Goal: Contribute content

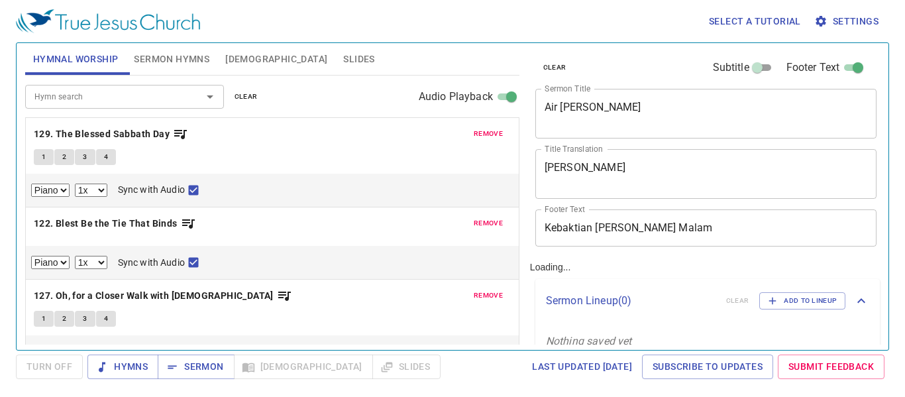
select select "1"
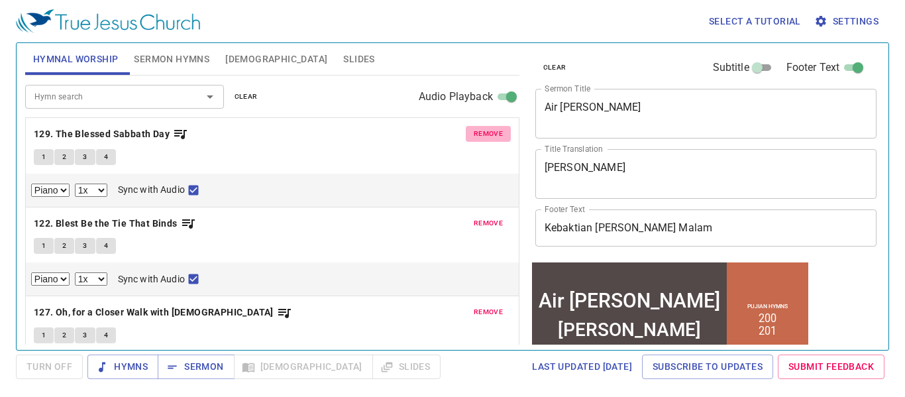
click at [474, 135] on span "remove" at bounding box center [488, 134] width 29 height 12
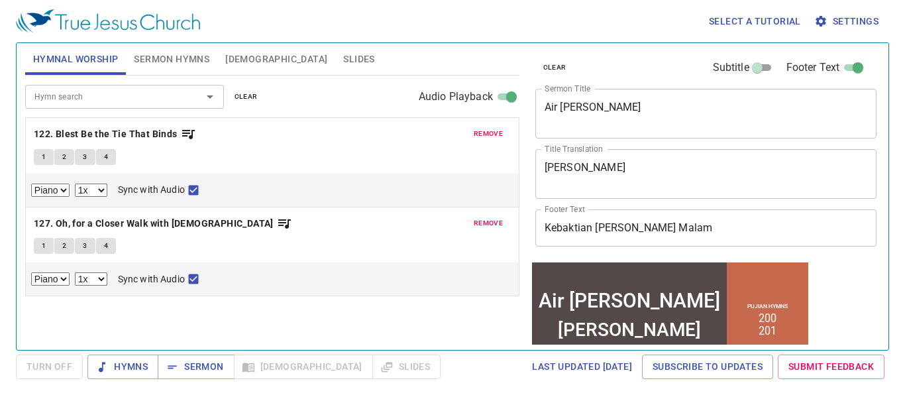
click at [473, 135] on button "remove" at bounding box center [488, 134] width 45 height 16
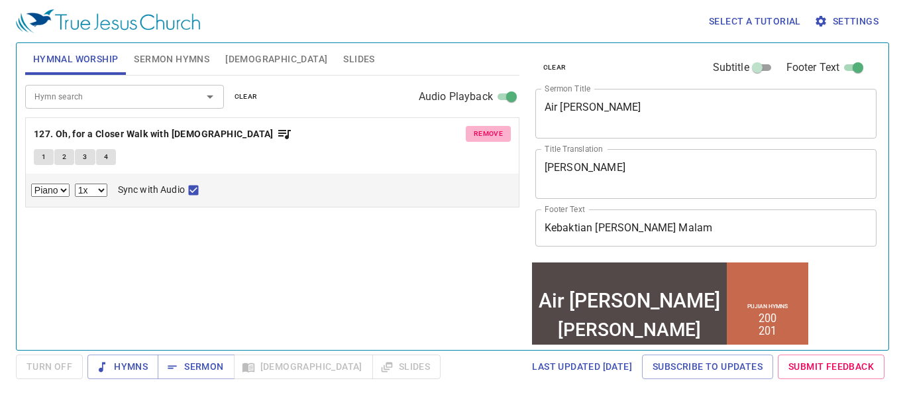
click at [473, 135] on button "remove" at bounding box center [488, 134] width 45 height 16
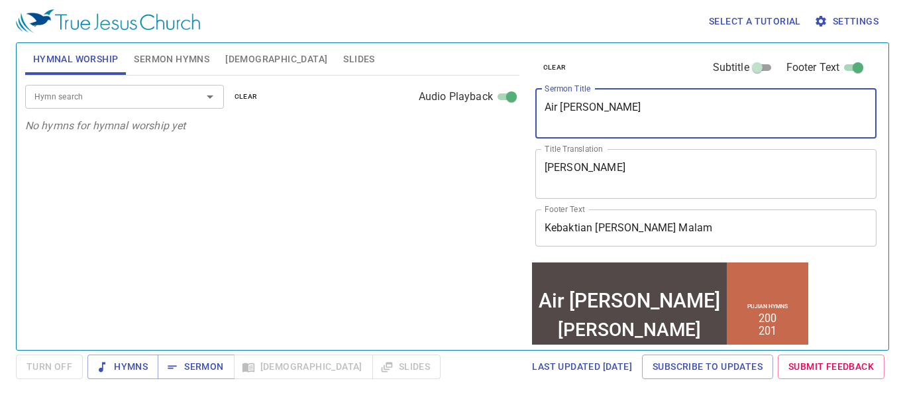
drag, startPoint x: 641, startPoint y: 106, endPoint x: 533, endPoint y: 122, distance: 109.2
click at [533, 122] on div "clear Subtitle Footer Text Sermon Title Air Mata Yusuf x Sermon Title Title Tra…" at bounding box center [705, 151] width 350 height 217
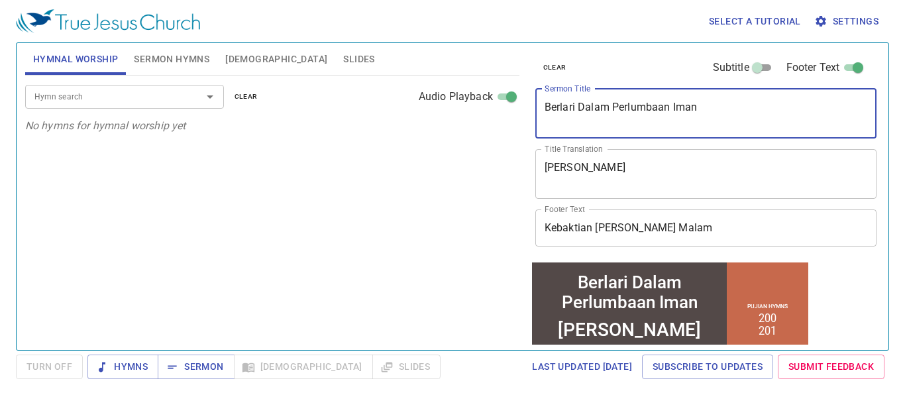
type textarea "Berlari Dalam Perlumbaan Iman"
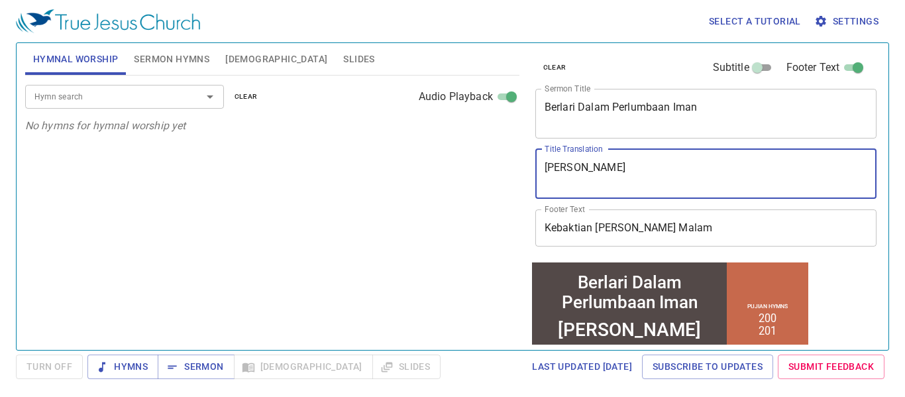
click at [667, 172] on textarea "Romou Mato di Yusuf" at bounding box center [706, 173] width 323 height 25
type textarea "R"
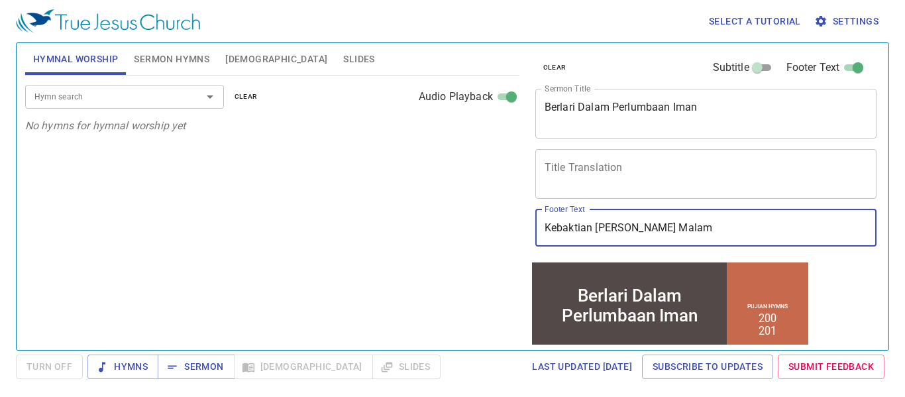
drag, startPoint x: 663, startPoint y: 227, endPoint x: 532, endPoint y: 233, distance: 130.7
click at [532, 233] on div "Footer Text Kebaktian Sabat Malam Footer Text" at bounding box center [701, 228] width 342 height 48
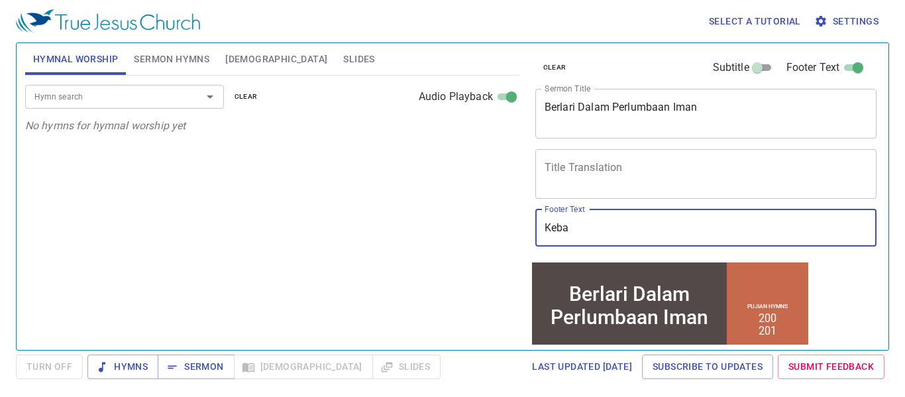
type input "Kebak"
